Goal: Find specific page/section: Find specific page/section

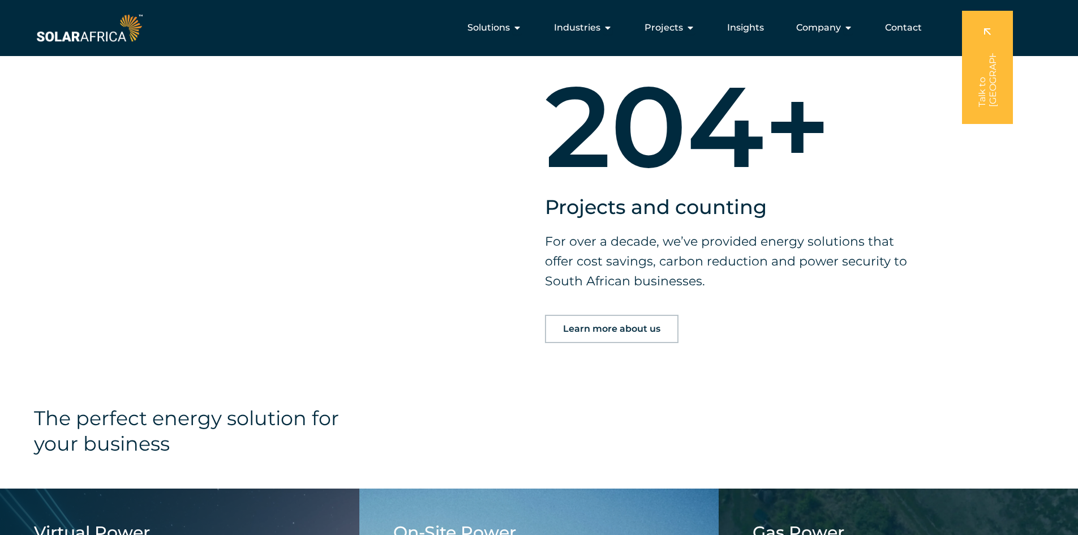
scroll to position [906, 0]
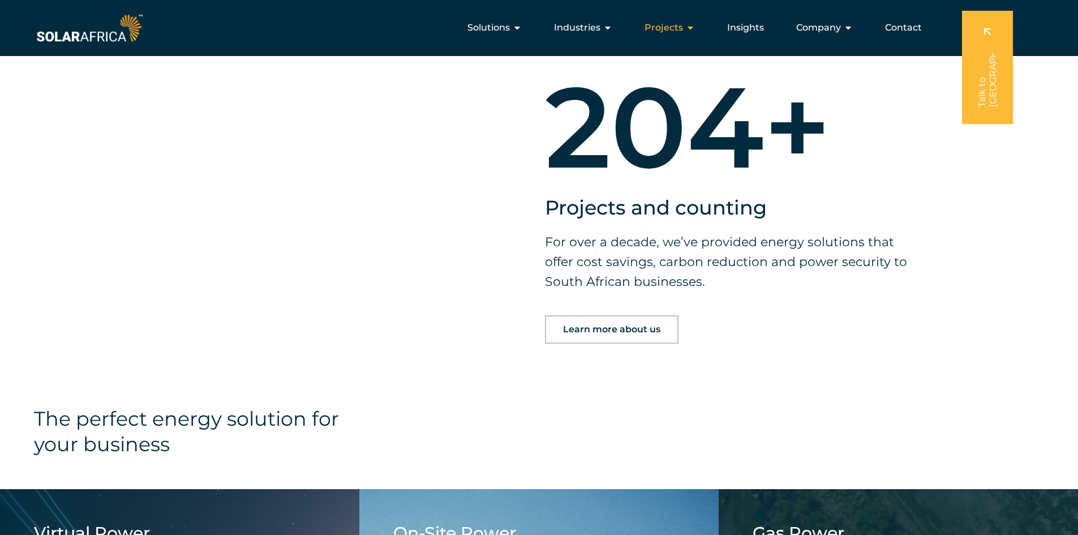
click at [676, 31] on span "Projects" at bounding box center [664, 28] width 38 height 14
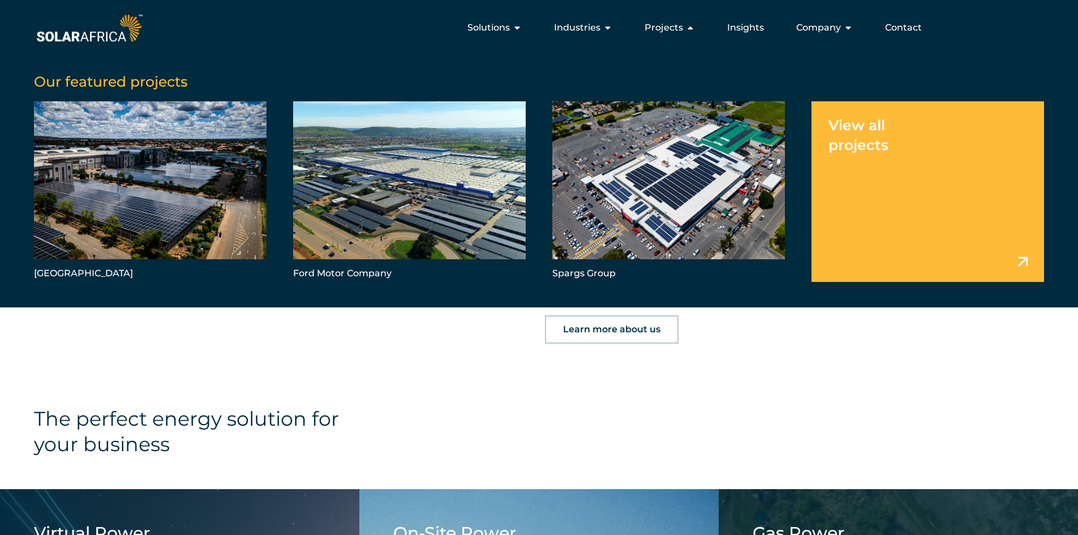
click at [875, 153] on link "Menu" at bounding box center [928, 191] width 233 height 180
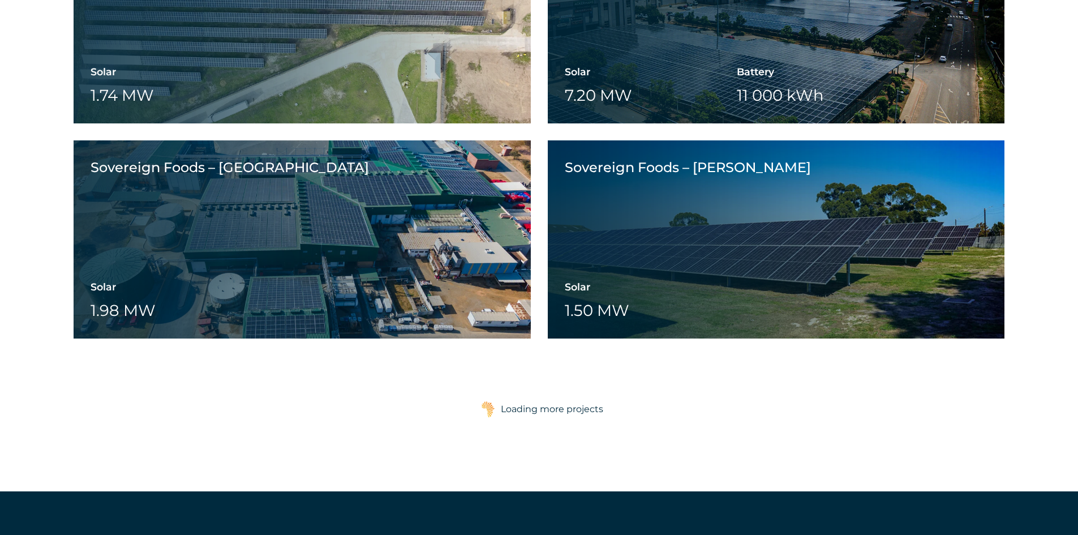
scroll to position [2548, 0]
